Goal: Information Seeking & Learning: Learn about a topic

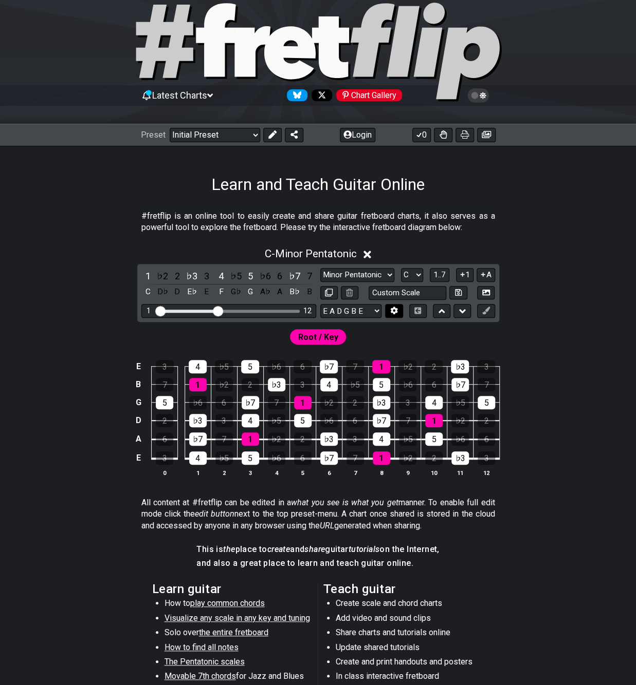
scroll to position [154, 0]
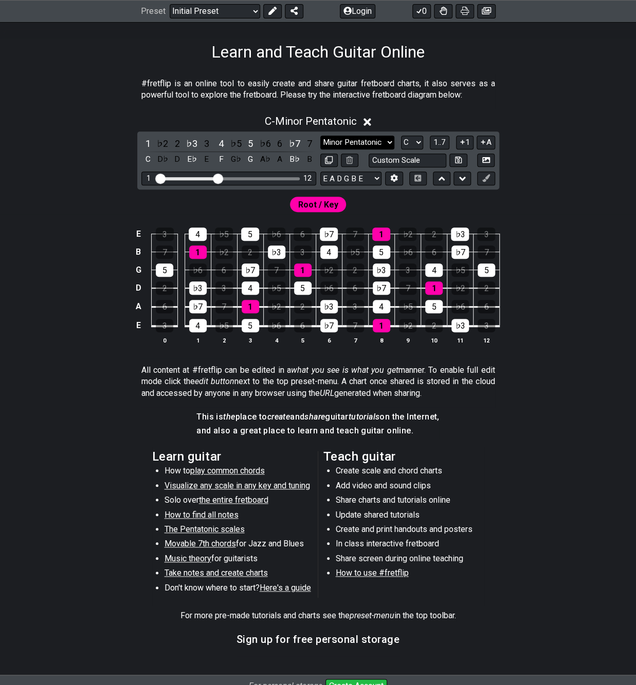
click at [363, 140] on select "Minor Pentatonic Click to edit Minor Pentatonic Major Pentatonic Minor Blues Ma…" at bounding box center [357, 143] width 74 height 14
select select "Major Blues"
click at [320, 136] on select "Minor Pentatonic Click to edit Minor Pentatonic Major Pentatonic Minor Blues Ma…" at bounding box center [357, 143] width 74 height 14
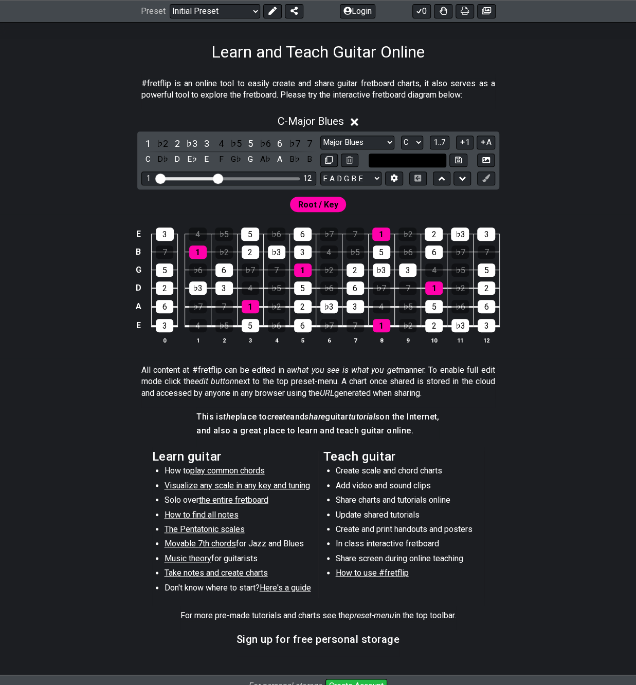
click at [418, 156] on input "text" at bounding box center [407, 161] width 78 height 14
type input "Custom Scale"
click at [589, 233] on div "E 3 4 ♭5 5 ♭6 6 ♭7 7 1 ♭2 2 ♭3 3 B 7 1 ♭2 2 ♭3 3 4 ♭5 5 ♭6 6 ♭7 7 G 5 ♭6 6 ♭7 7…" at bounding box center [318, 286] width 636 height 144
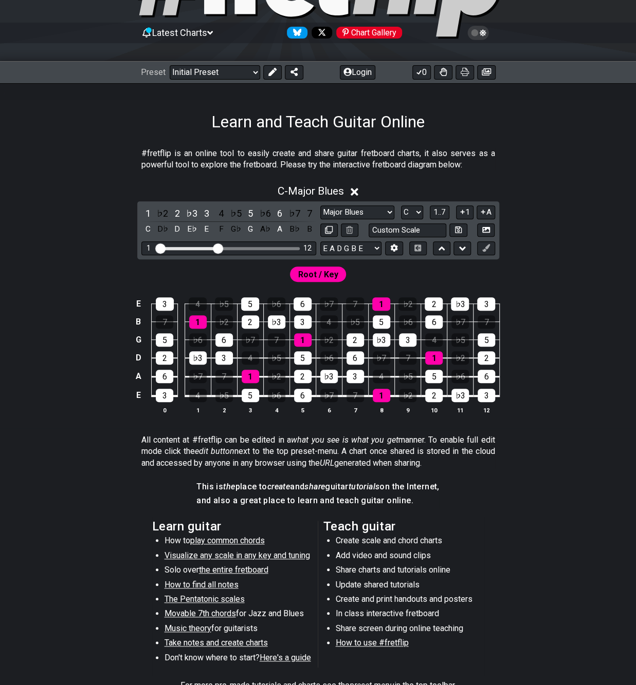
scroll to position [0, 0]
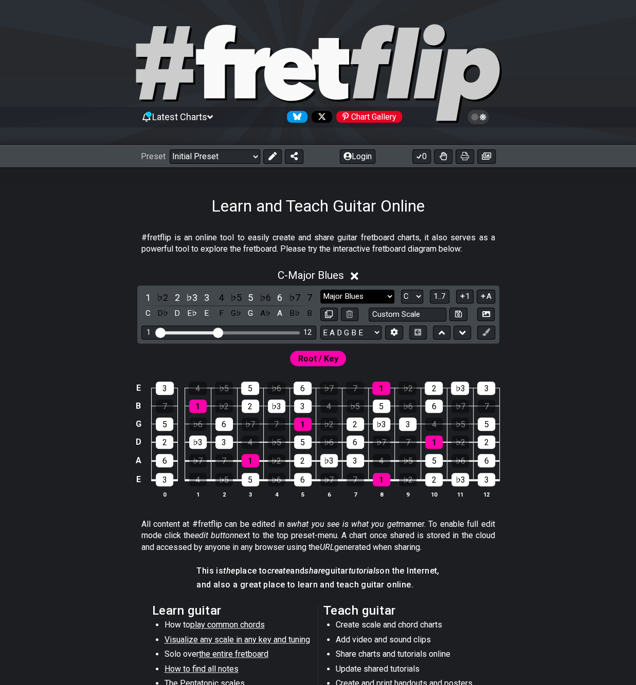
click at [353, 290] on select "Minor Pentatonic Click to edit Minor Pentatonic Major Pentatonic Minor Blues Ma…" at bounding box center [357, 297] width 74 height 14
click at [543, 384] on div "E 3 4 ♭5 5 ♭6 6 ♭7 7 1 ♭2 2 ♭3 3 B 7 1 ♭2 2 ♭3 3 4 ♭5 5 ♭6 6 ♭7 7 G 5 ♭6 6 ♭7 7…" at bounding box center [318, 440] width 636 height 144
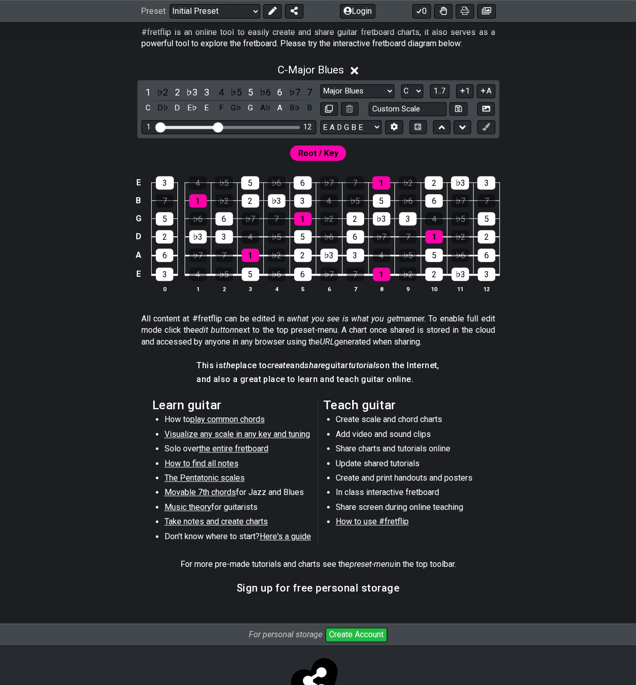
click at [197, 474] on span "The Pentatonic scales" at bounding box center [204, 478] width 80 height 10
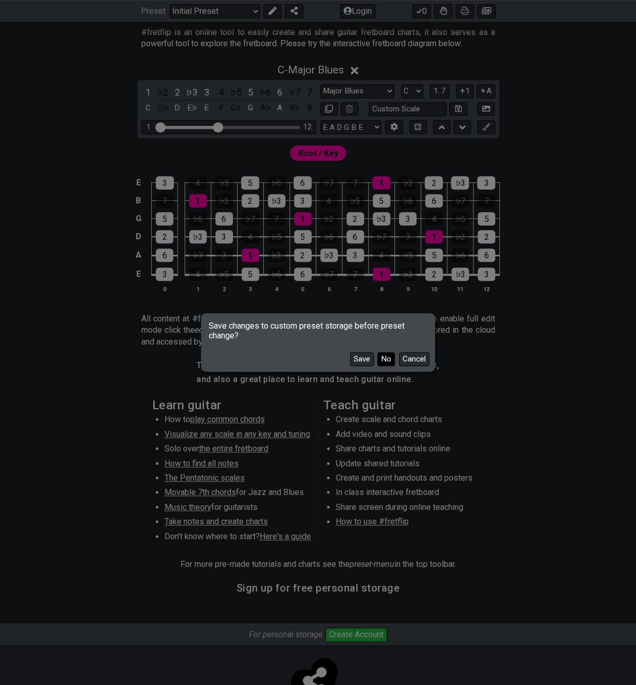
click at [386, 358] on button "No" at bounding box center [385, 359] width 17 height 14
select select "/minor-pentatonic"
select select "C"
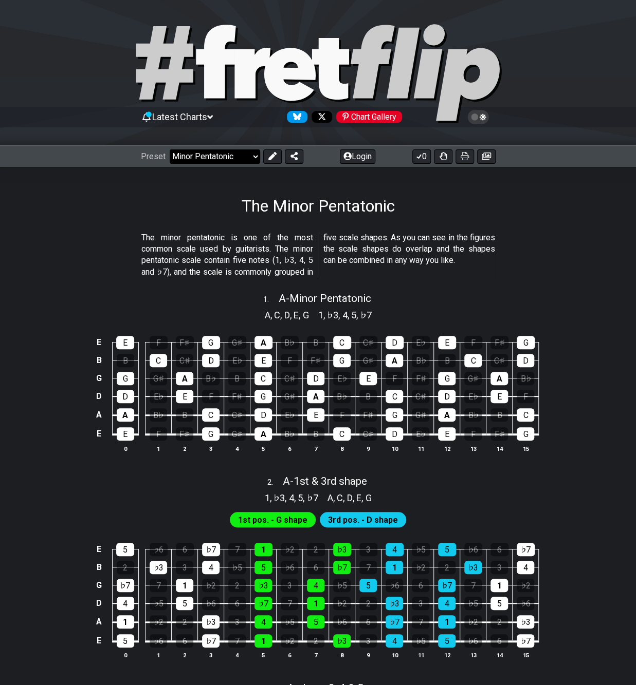
click at [236, 157] on select "Welcome to #fretflip! Initial Preset Custom Preset Minor Pentatonic Major Penta…" at bounding box center [215, 157] width 90 height 14
click at [170, 150] on select "Welcome to #fretflip! Initial Preset Custom Preset Minor Pentatonic Major Penta…" at bounding box center [215, 157] width 90 height 14
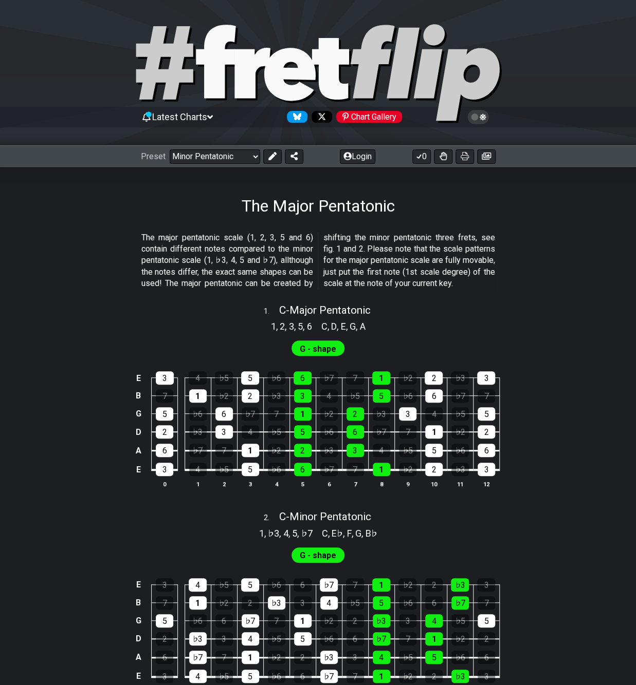
select select "/major-pentatonic"
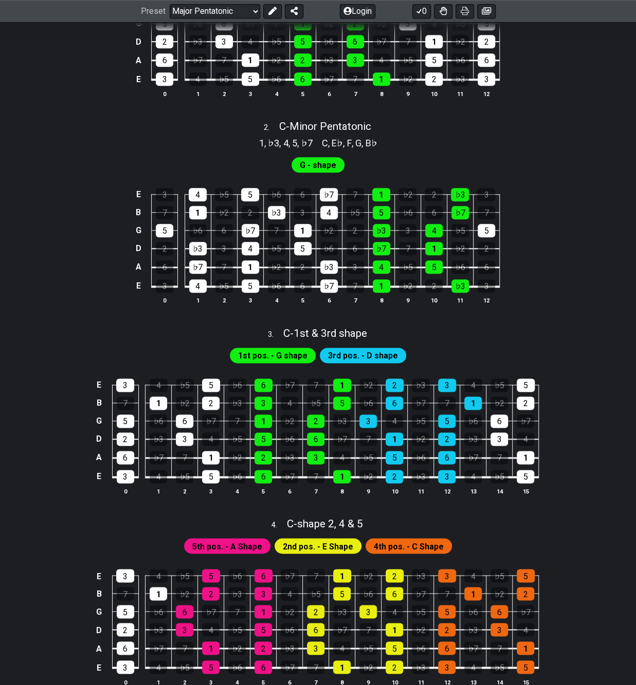
scroll to position [261, 0]
